Goal: Information Seeking & Learning: Check status

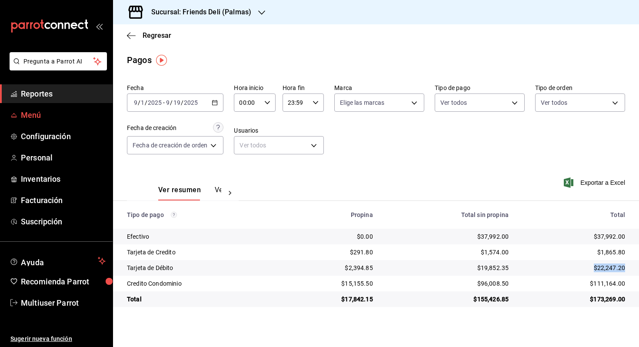
click at [39, 110] on span "Menú" at bounding box center [63, 115] width 85 height 12
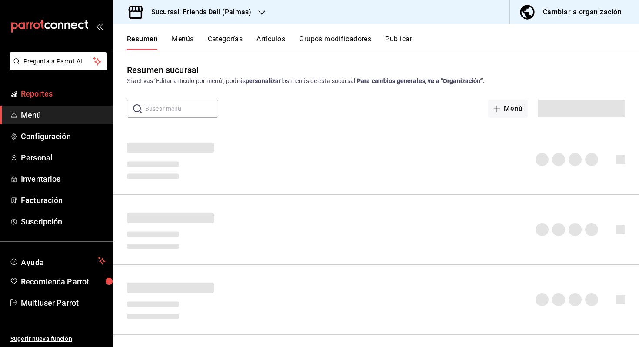
click at [53, 99] on span "Reportes" at bounding box center [63, 94] width 85 height 12
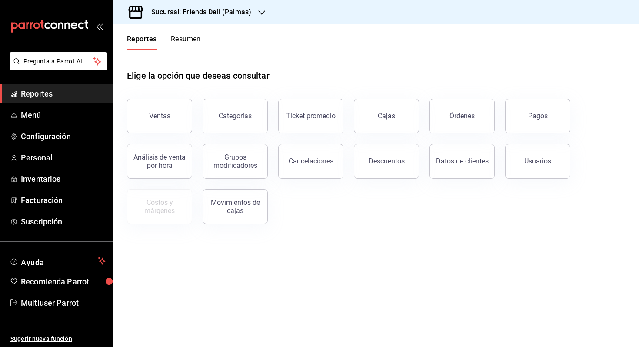
click at [193, 36] on button "Resumen" at bounding box center [186, 42] width 30 height 15
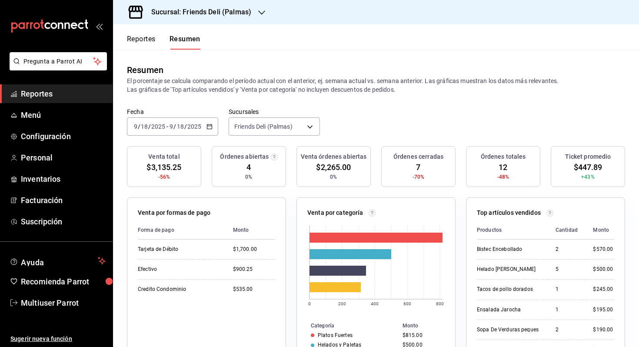
click at [167, 128] on span "-" at bounding box center [167, 126] width 2 height 7
click at [164, 149] on span "Hoy" at bounding box center [167, 152] width 67 height 9
click at [289, 129] on body "Pregunta a Parrot AI Reportes Menú Configuración Personal Inventarios Facturaci…" at bounding box center [319, 173] width 639 height 347
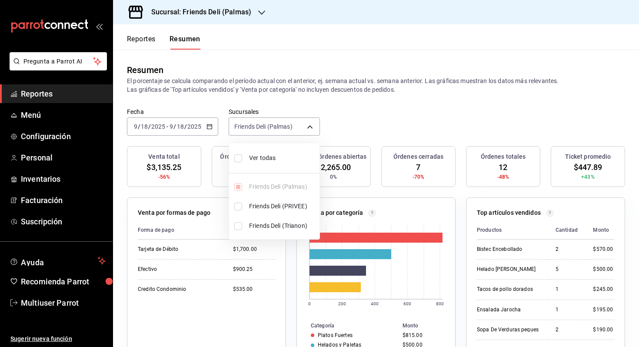
click at [276, 152] on li "Ver todas" at bounding box center [274, 157] width 90 height 23
type input "[object Object],[object Object],[object Object]"
checkbox input "true"
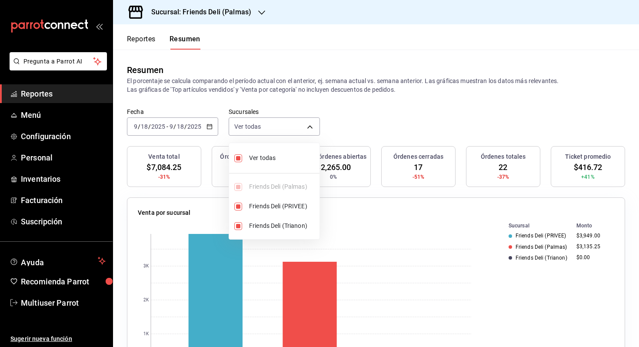
click at [347, 121] on div at bounding box center [319, 173] width 639 height 347
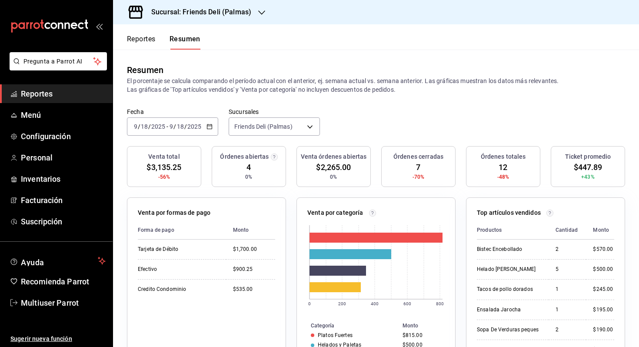
click at [187, 126] on input "2025" at bounding box center [194, 126] width 15 height 7
click at [159, 157] on span "Hoy" at bounding box center [167, 152] width 67 height 9
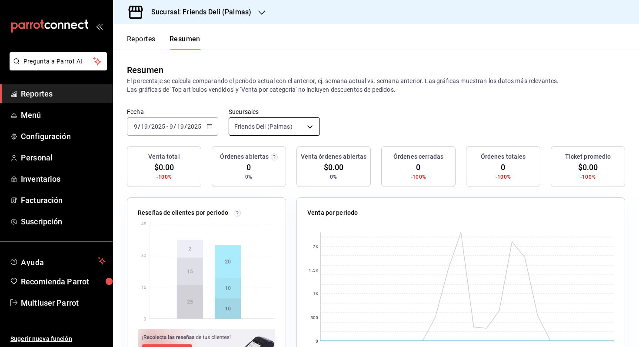
click at [275, 122] on body "Pregunta a Parrot AI Reportes Menú Configuración Personal Inventarios Facturaci…" at bounding box center [319, 173] width 639 height 347
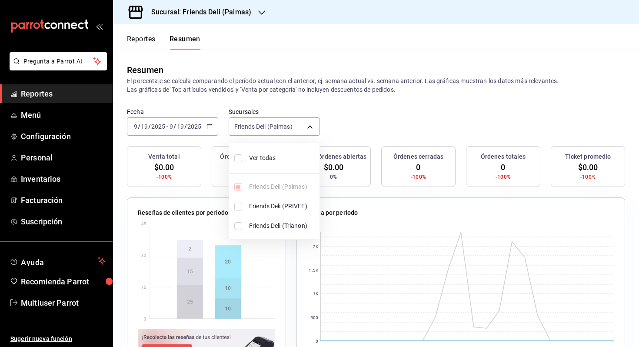
click at [277, 151] on li "Ver todas" at bounding box center [274, 157] width 90 height 23
type input "[object Object],[object Object],[object Object]"
checkbox input "true"
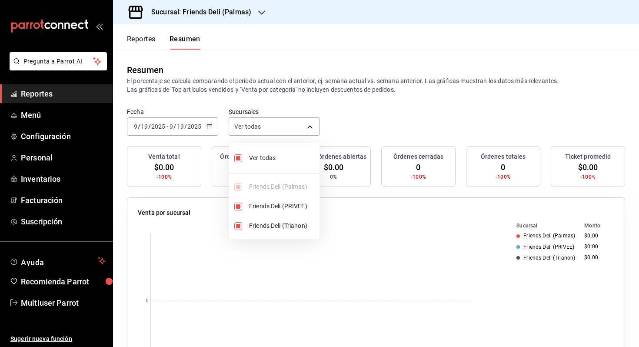
click at [342, 117] on div at bounding box center [319, 173] width 639 height 347
click at [194, 131] on div "[DATE] [DATE] - [DATE] [DATE]" at bounding box center [172, 126] width 91 height 18
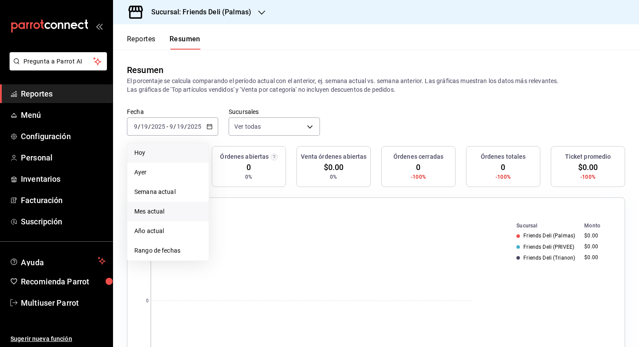
click at [186, 209] on span "Mes actual" at bounding box center [167, 211] width 67 height 9
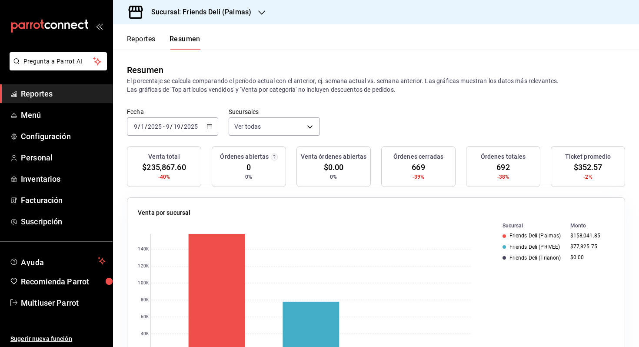
click at [195, 127] on input "2025" at bounding box center [190, 126] width 15 height 7
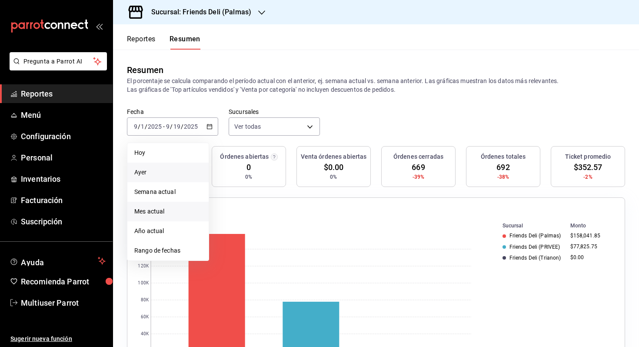
click at [172, 169] on span "Ayer" at bounding box center [167, 172] width 67 height 9
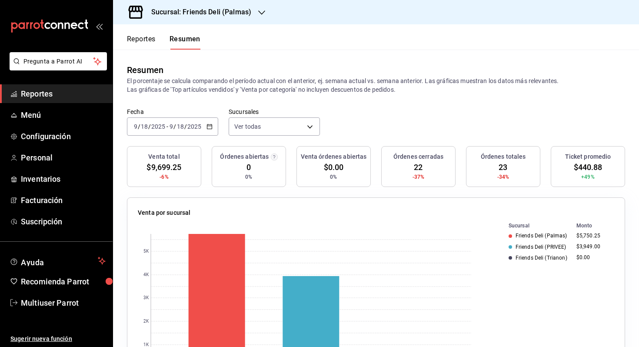
click at [143, 42] on button "Reportes" at bounding box center [141, 42] width 29 height 15
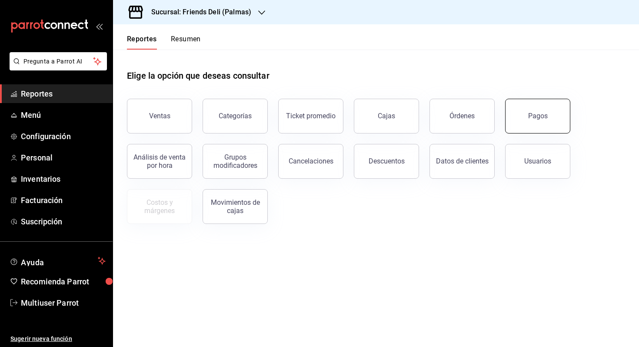
click at [536, 129] on button "Pagos" at bounding box center [537, 116] width 65 height 35
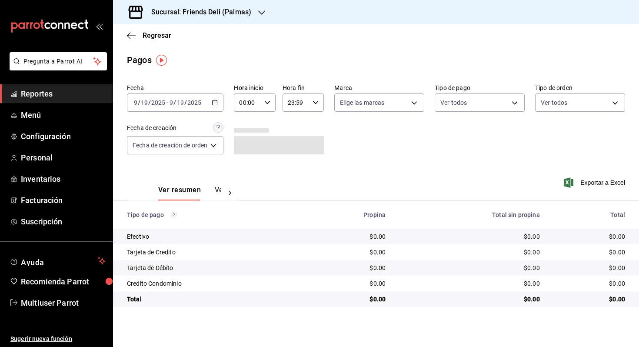
click at [199, 105] on input "2025" at bounding box center [194, 102] width 15 height 7
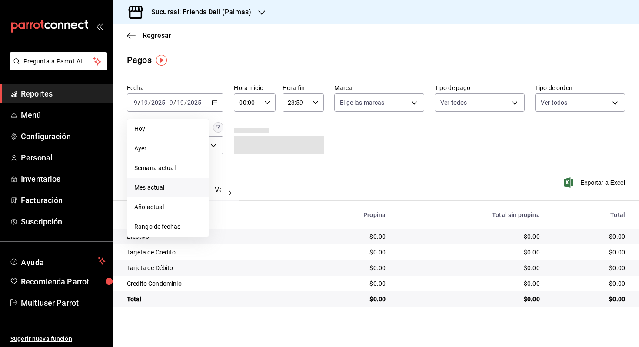
click at [176, 189] on span "Mes actual" at bounding box center [167, 187] width 67 height 9
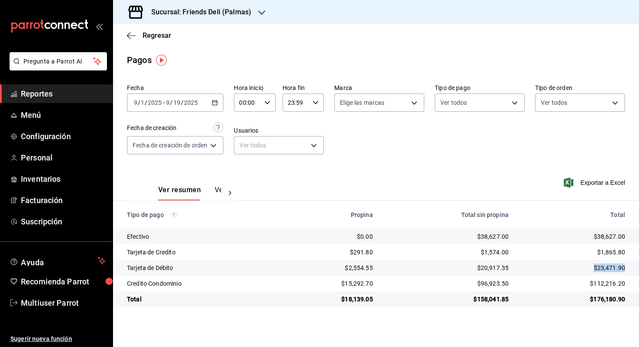
drag, startPoint x: 594, startPoint y: 268, endPoint x: 627, endPoint y: 268, distance: 32.6
click at [627, 268] on td "$23,471.90" at bounding box center [576, 268] width 123 height 16
